Goal: Transaction & Acquisition: Purchase product/service

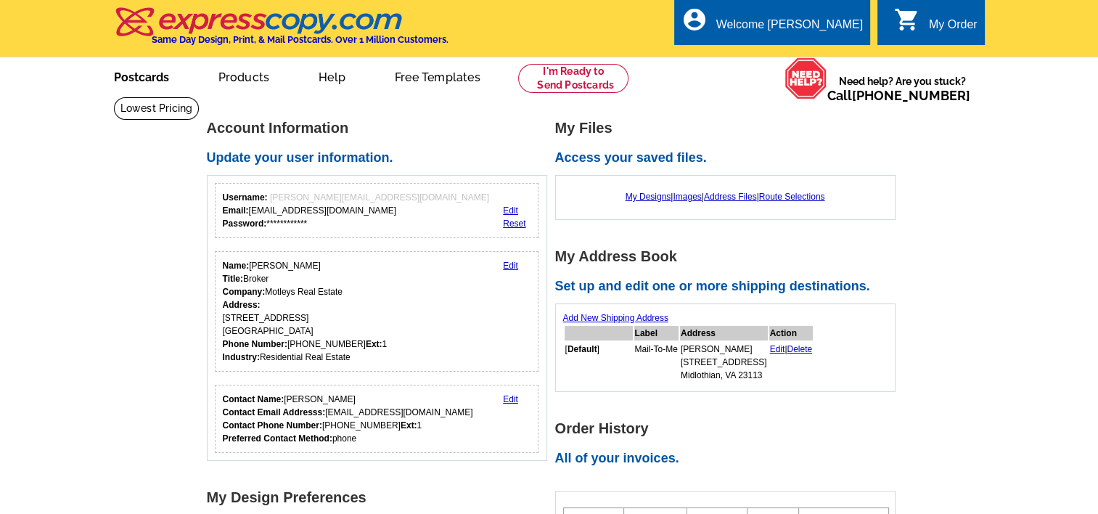
click at [150, 78] on link "Postcards" at bounding box center [142, 76] width 102 height 34
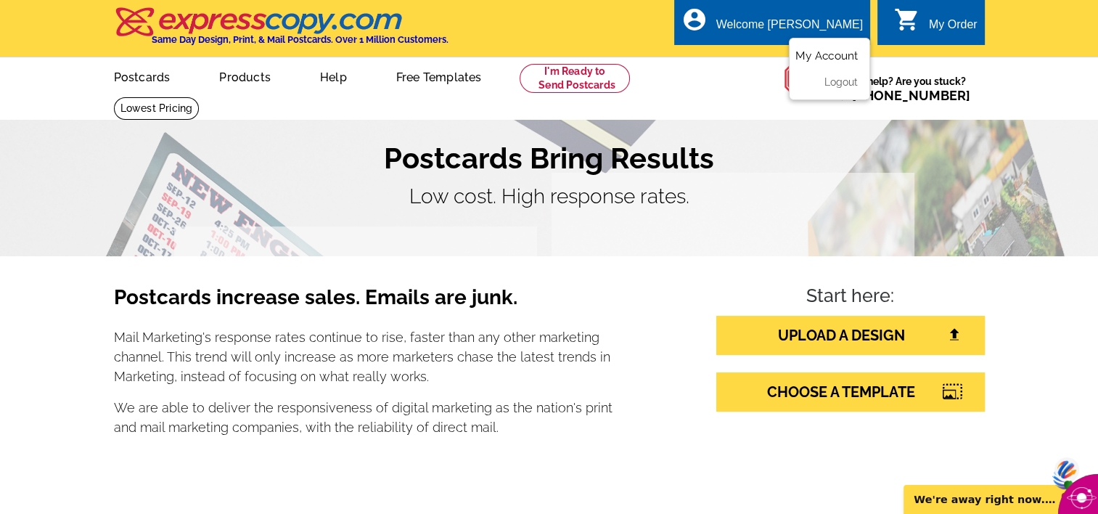
click at [822, 55] on link "My Account" at bounding box center [826, 55] width 62 height 13
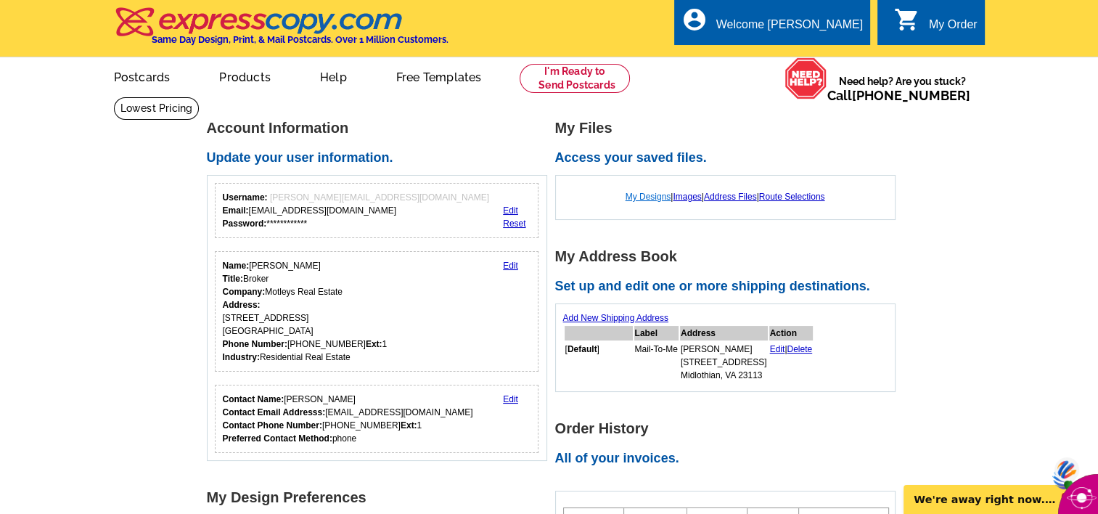
click at [644, 197] on link "My Designs" at bounding box center [648, 197] width 46 height 10
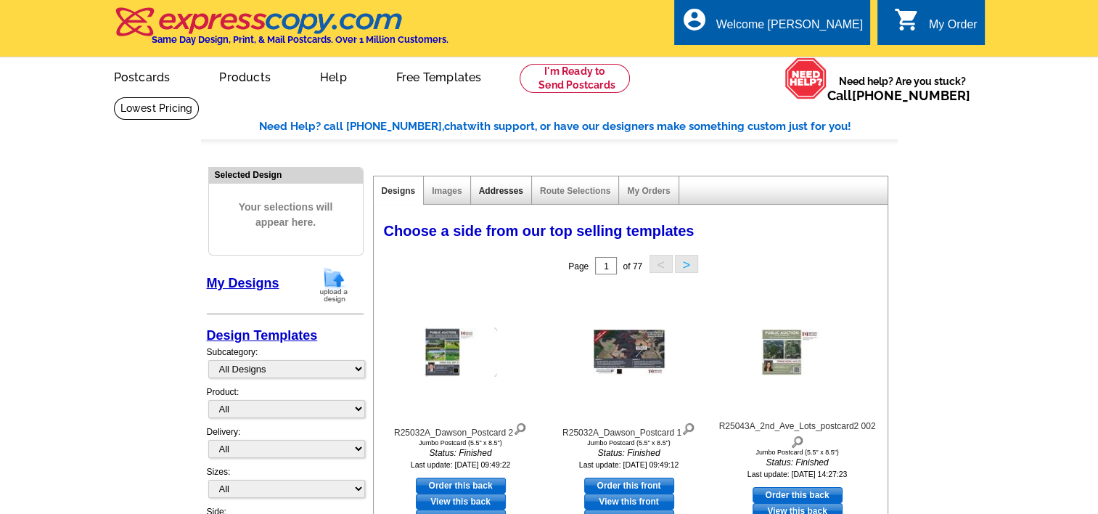
click at [497, 189] on link "Addresses" at bounding box center [501, 191] width 44 height 10
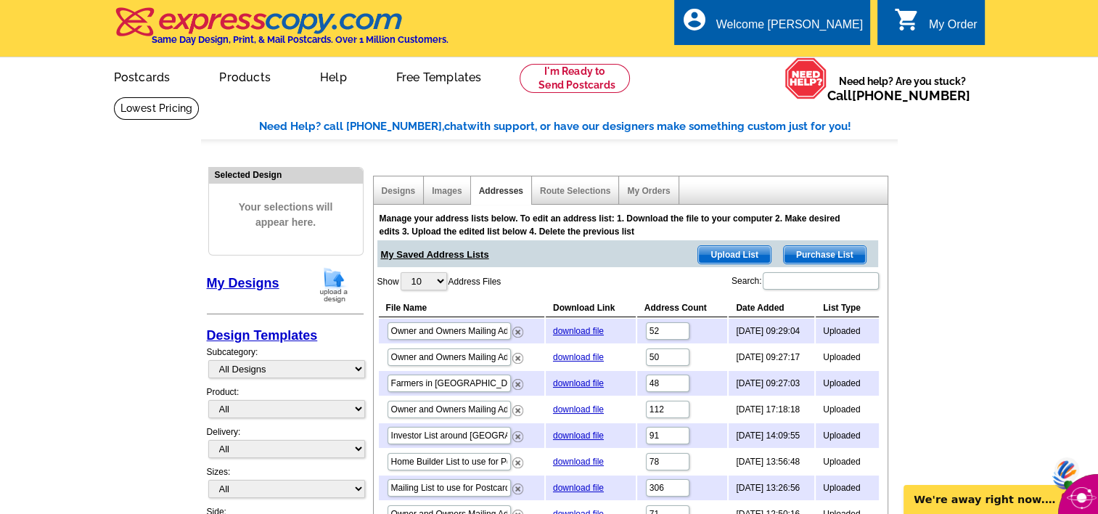
click at [735, 255] on span "Upload List" at bounding box center [734, 254] width 72 height 17
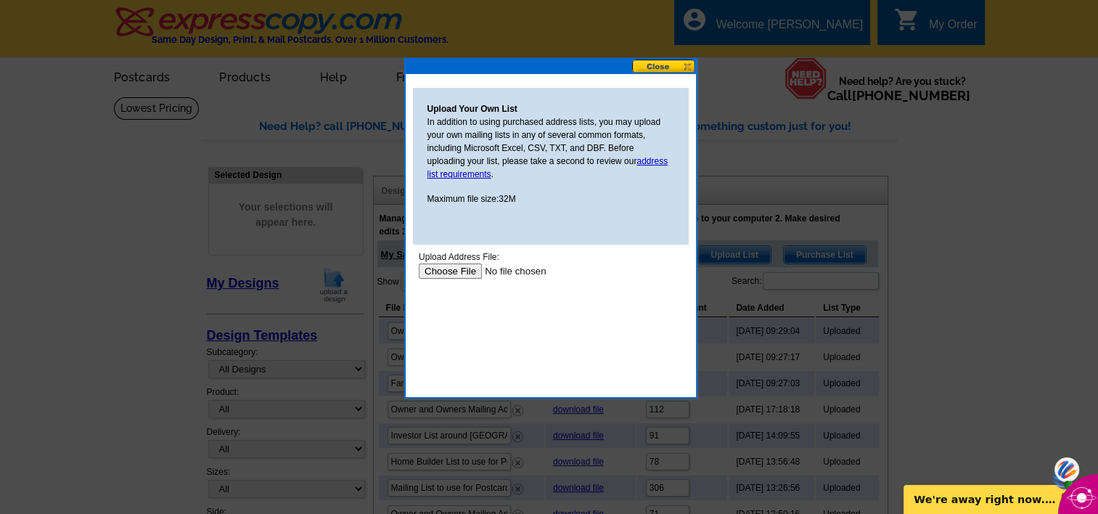
click at [456, 270] on input "file" at bounding box center [510, 270] width 184 height 15
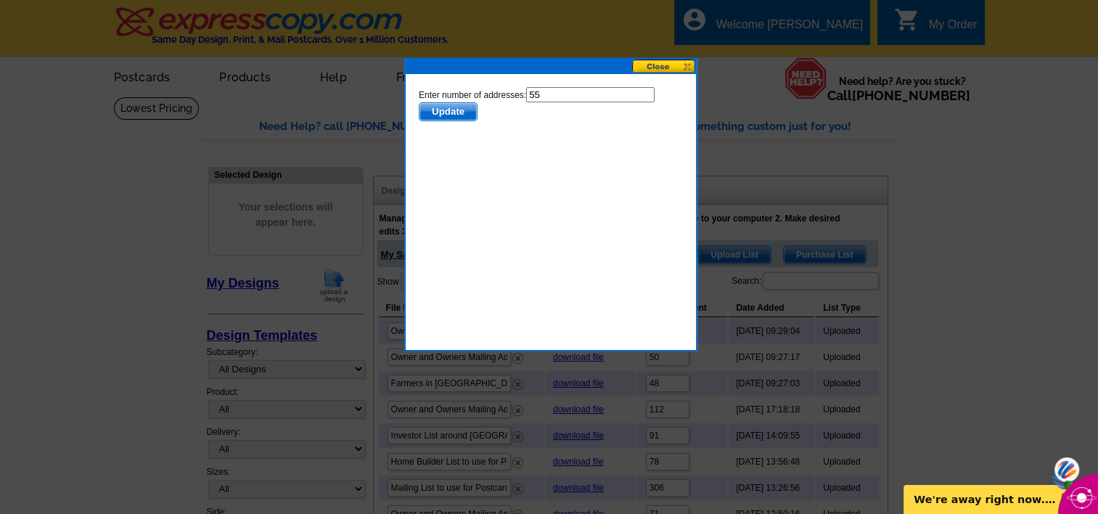
click at [449, 111] on span "Update" at bounding box center [447, 111] width 57 height 17
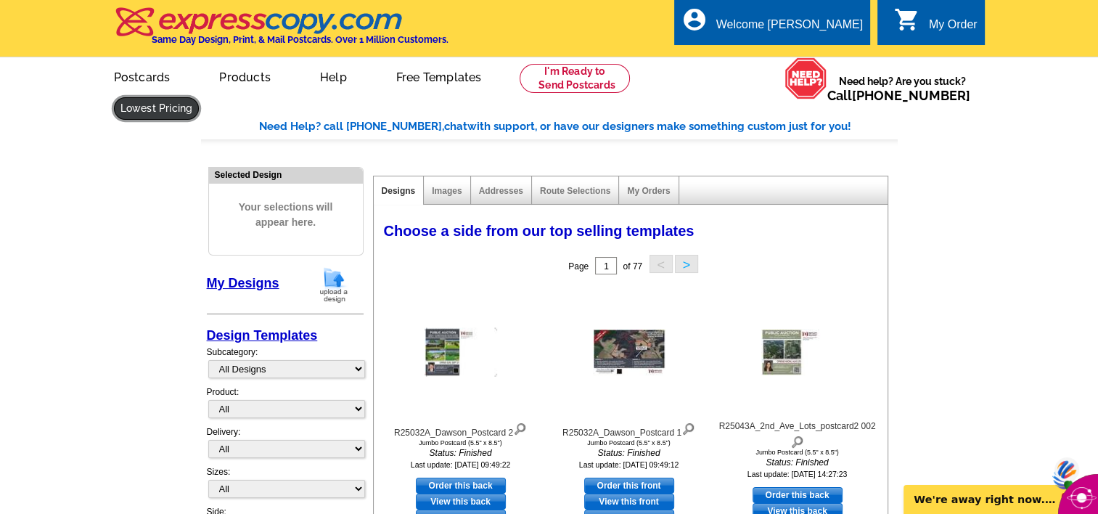
click at [200, 97] on link at bounding box center [157, 108] width 86 height 22
click at [198, 97] on link at bounding box center [156, 108] width 84 height 22
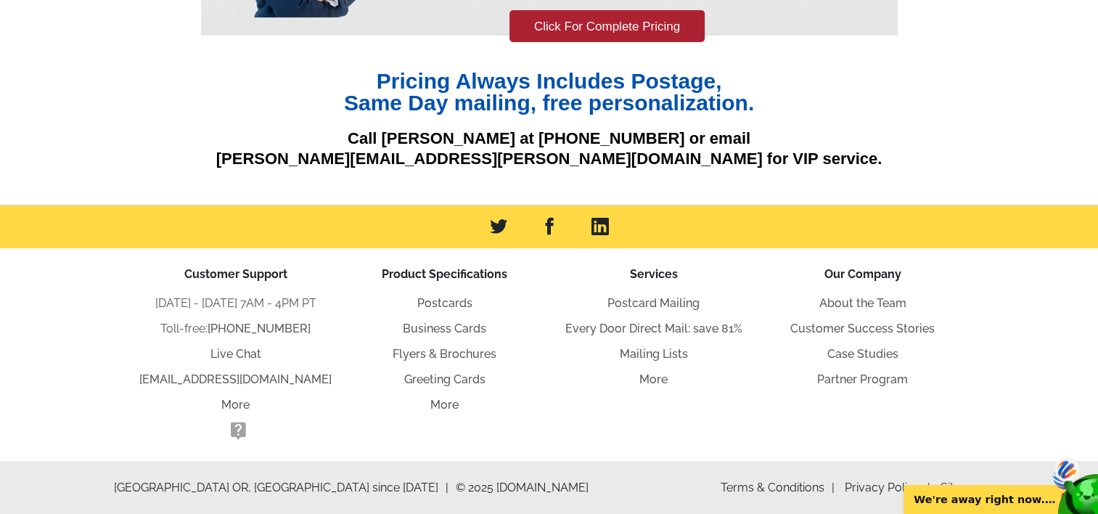
click at [595, 389] on li "Services Postcard Mailing Every Door Direct Mail: save 81% Mailing Lists More" at bounding box center [653, 355] width 209 height 178
click at [839, 305] on link "About the Team" at bounding box center [862, 303] width 87 height 14
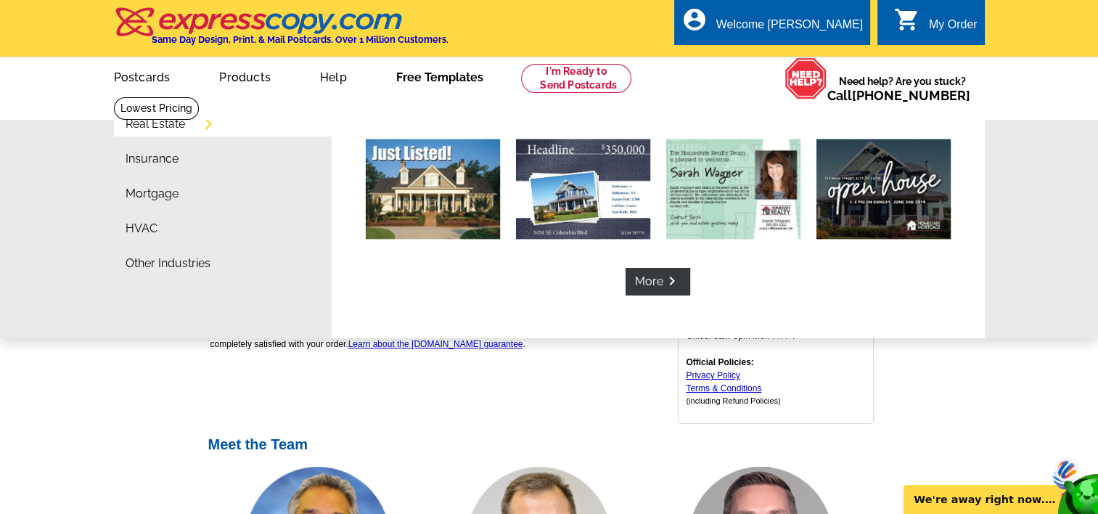
click at [430, 79] on link "Free Templates" at bounding box center [440, 76] width 134 height 34
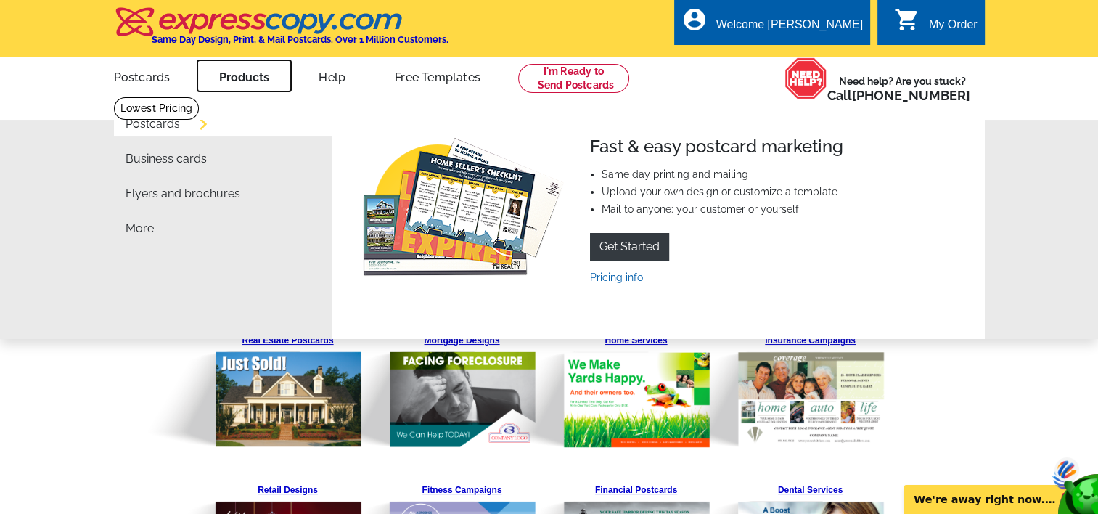
click at [250, 77] on link "Products" at bounding box center [244, 76] width 97 height 34
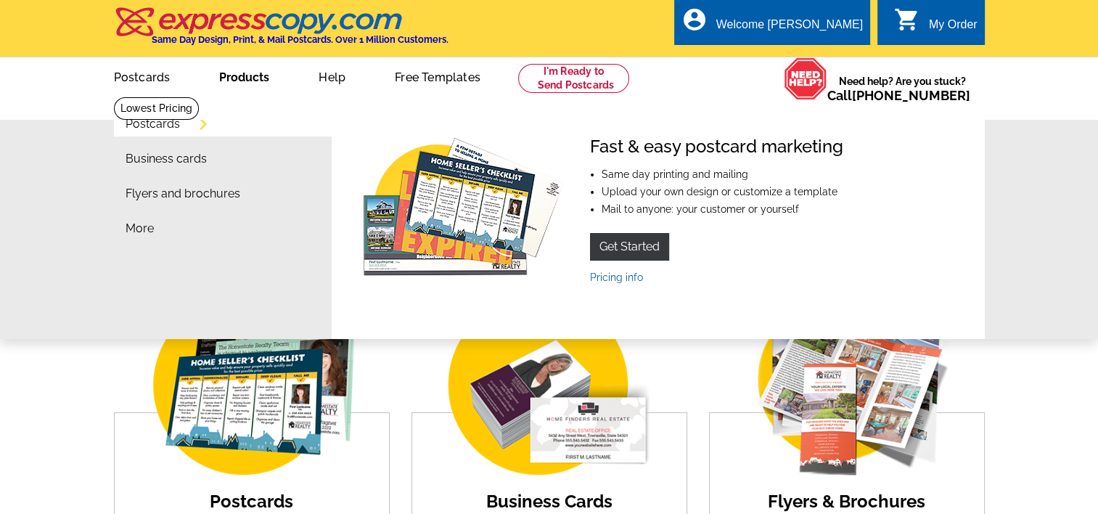
click at [431, 268] on img at bounding box center [462, 208] width 209 height 145
click at [631, 274] on link "Pricing info" at bounding box center [616, 277] width 53 height 12
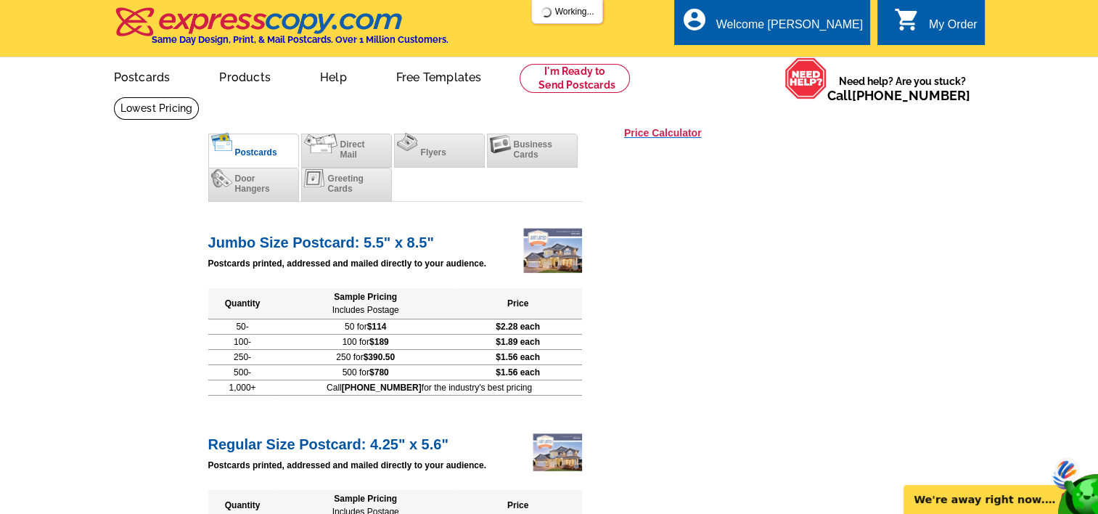
click at [663, 133] on h3 "Price Calculator" at bounding box center [663, 132] width 78 height 13
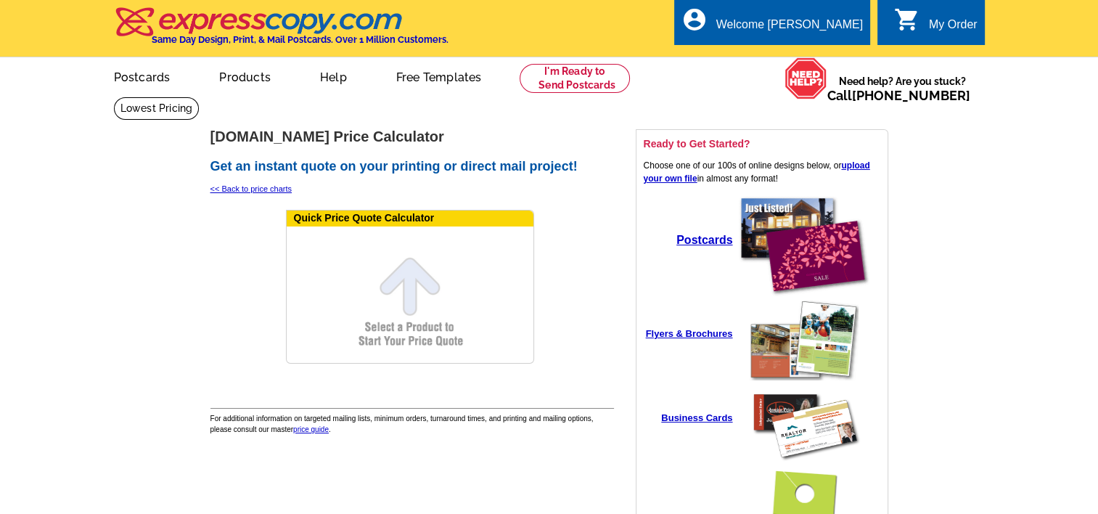
click at [403, 334] on form "Quick Price Quote Calculator" at bounding box center [410, 287] width 248 height 154
click at [408, 266] on form "Quick Price Quote Calculator" at bounding box center [410, 287] width 248 height 154
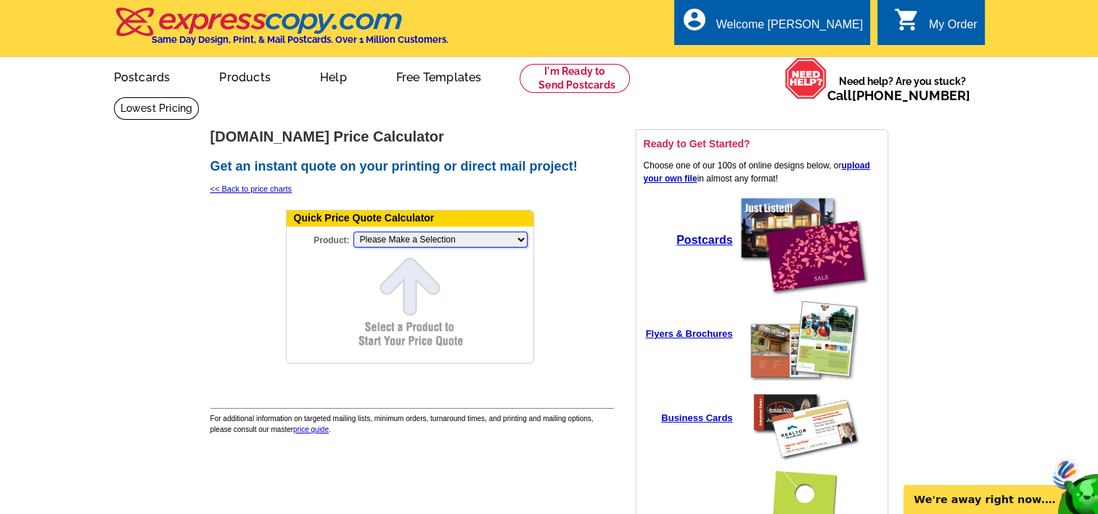
click at [411, 238] on select "Please Make a Selection Jumbo Postcard (5.5" x 8.5") Regular Postcard (4.25" x …" at bounding box center [440, 239] width 174 height 16
select select "2"
click at [353, 231] on select "Please Make a Selection Jumbo Postcard (5.5" x 8.5") Regular Postcard (4.25" x …" at bounding box center [440, 239] width 174 height 16
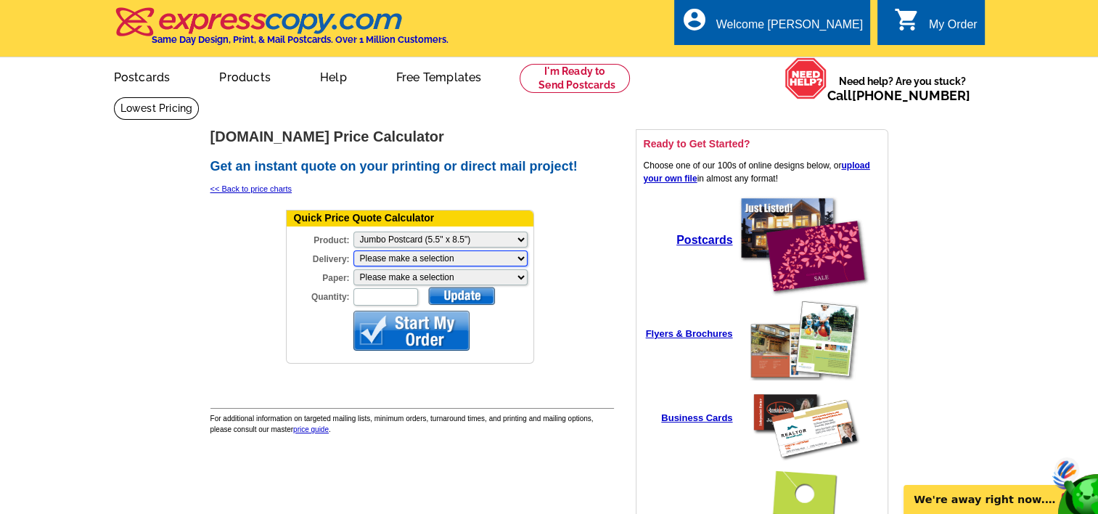
click at [403, 258] on select "Please make a selection Print + Address+USPS First Class Print-Only+Shipped To …" at bounding box center [440, 258] width 174 height 16
click at [399, 275] on select "Please make a selection Recyclable Board Magnetic Stock" at bounding box center [440, 277] width 174 height 16
select select "3"
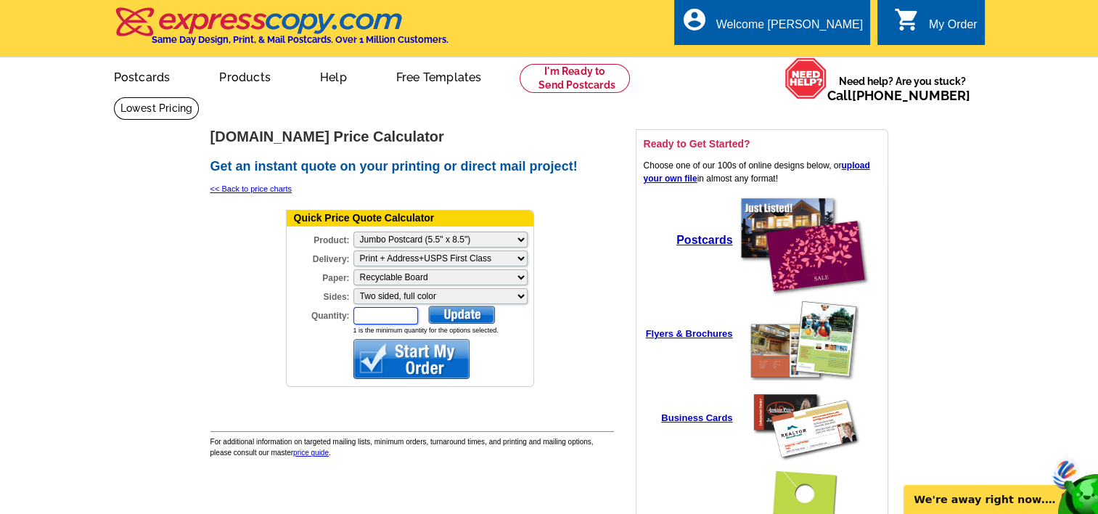
click at [401, 309] on input "Quantity:" at bounding box center [385, 315] width 65 height 17
click at [474, 312] on div at bounding box center [461, 314] width 67 height 18
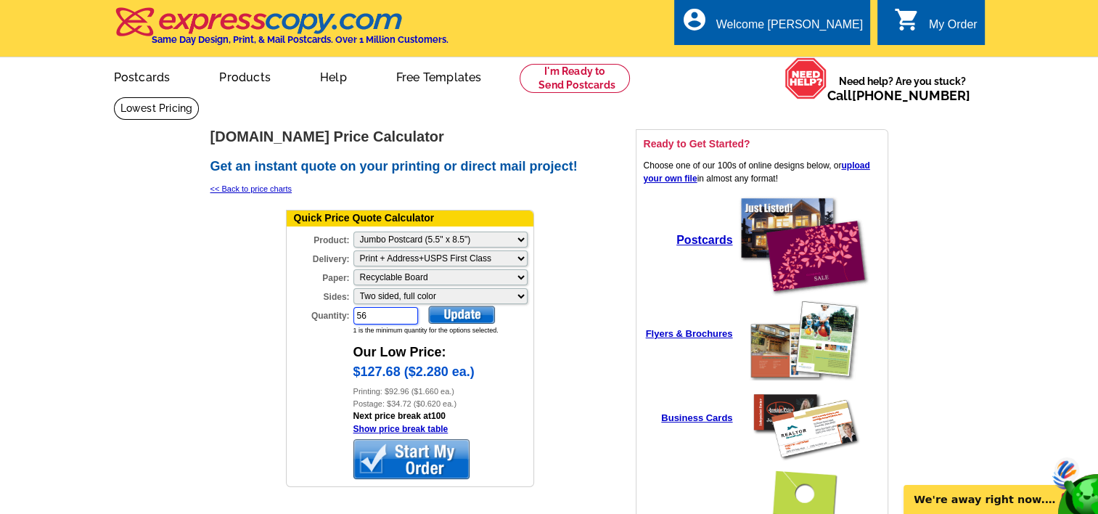
click at [371, 313] on input "56" at bounding box center [385, 315] width 65 height 17
type input "5"
click at [456, 313] on div at bounding box center [461, 314] width 67 height 18
click at [383, 312] on input "100" at bounding box center [385, 315] width 65 height 17
type input "1"
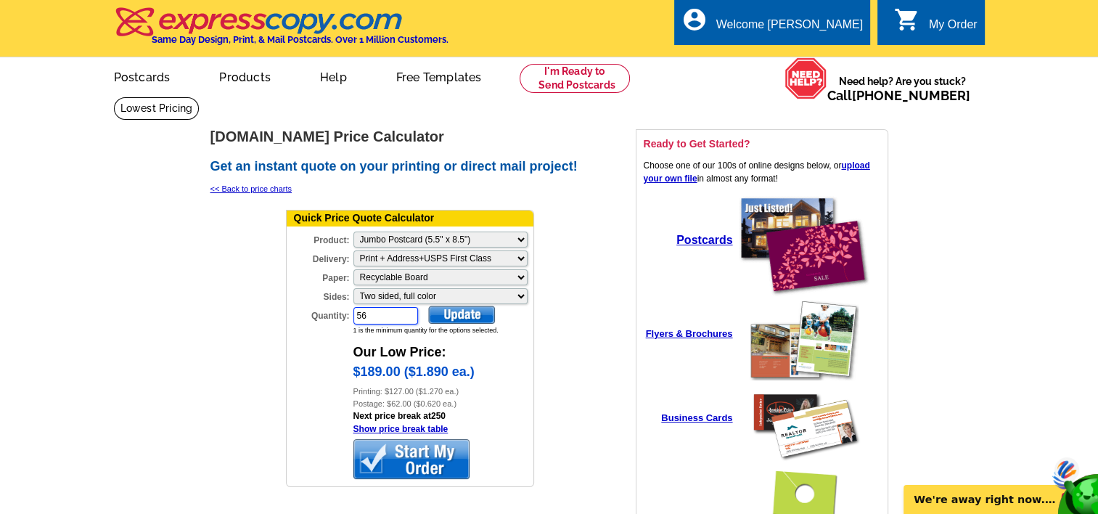
type input "56"
